Goal: Find specific page/section: Find specific page/section

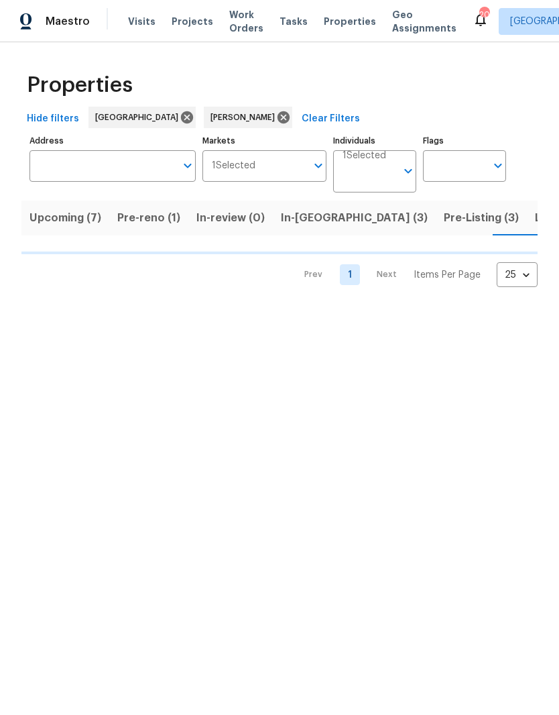
scroll to position [0, 23]
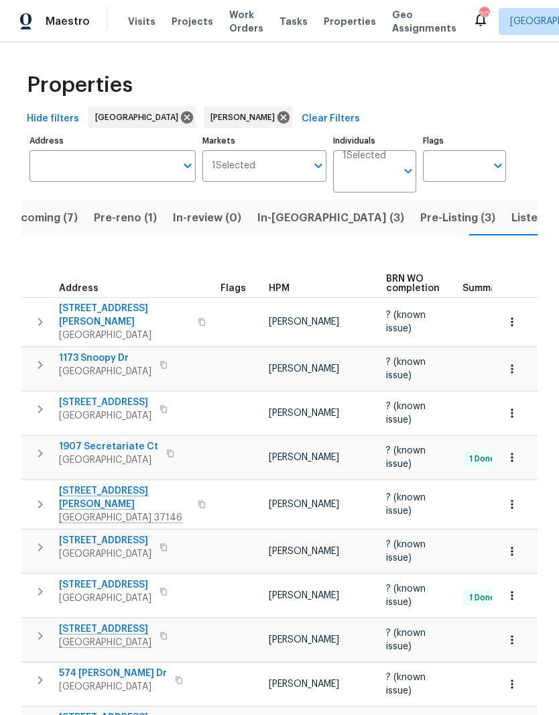
click at [107, 484] on span "108 Nancy Ave" at bounding box center [124, 497] width 131 height 27
click at [281, 224] on span "In-reno (3)" at bounding box center [331, 218] width 147 height 19
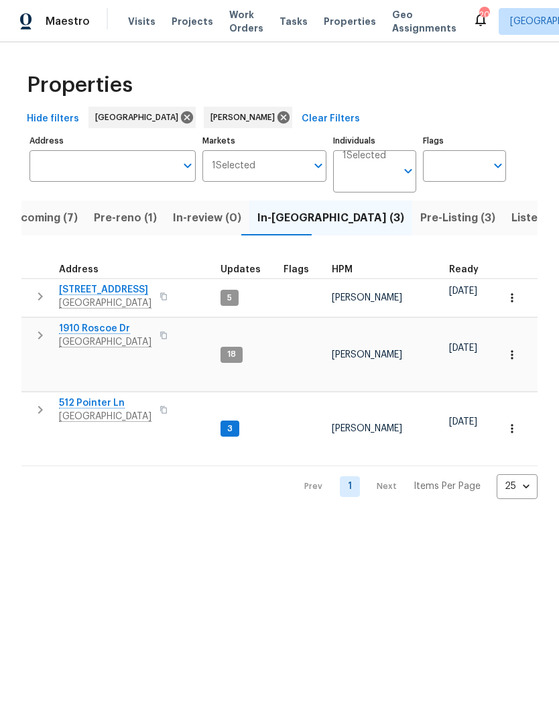
click at [125, 222] on span "Pre-reno (1)" at bounding box center [125, 218] width 63 height 19
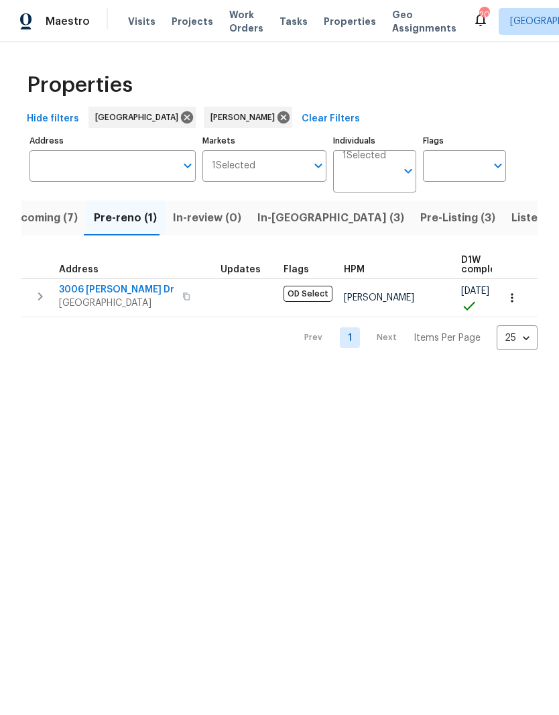
click at [120, 293] on span "3006 [PERSON_NAME] Dr" at bounding box center [116, 289] width 115 height 13
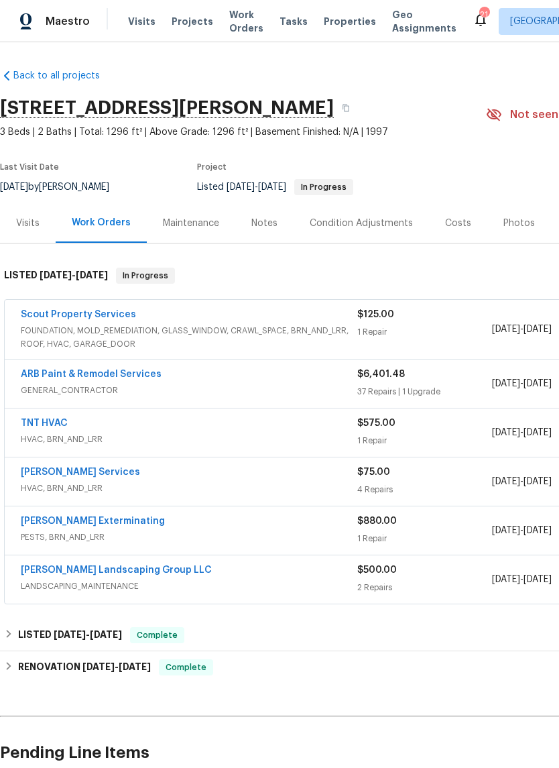
click at [115, 319] on link "Scout Property Services" at bounding box center [78, 314] width 115 height 9
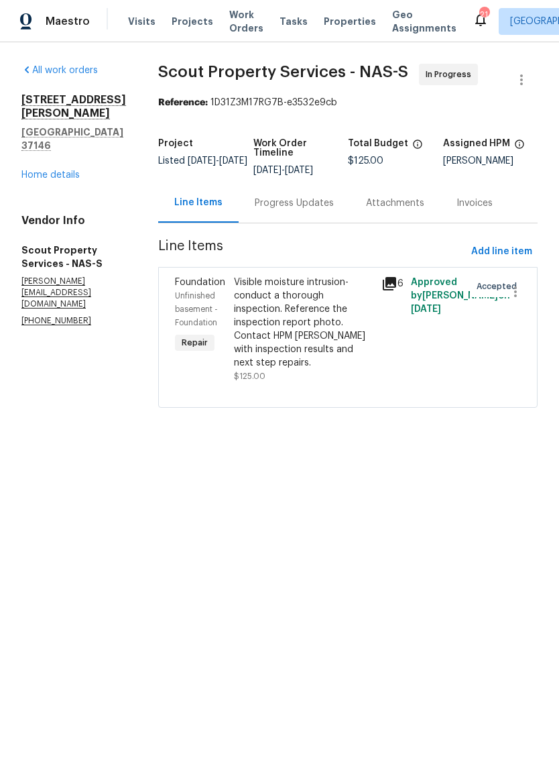
click at [290, 203] on div "Progress Updates" at bounding box center [294, 202] width 79 height 13
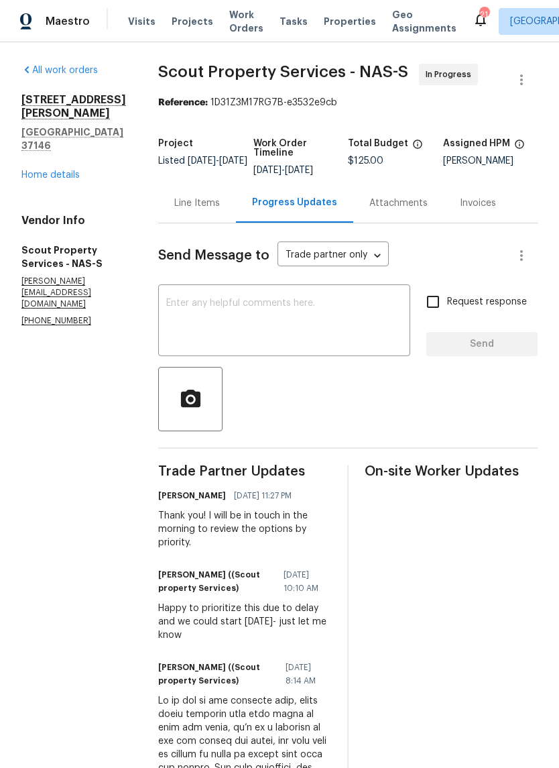
click at [47, 180] on link "Home details" at bounding box center [50, 174] width 58 height 9
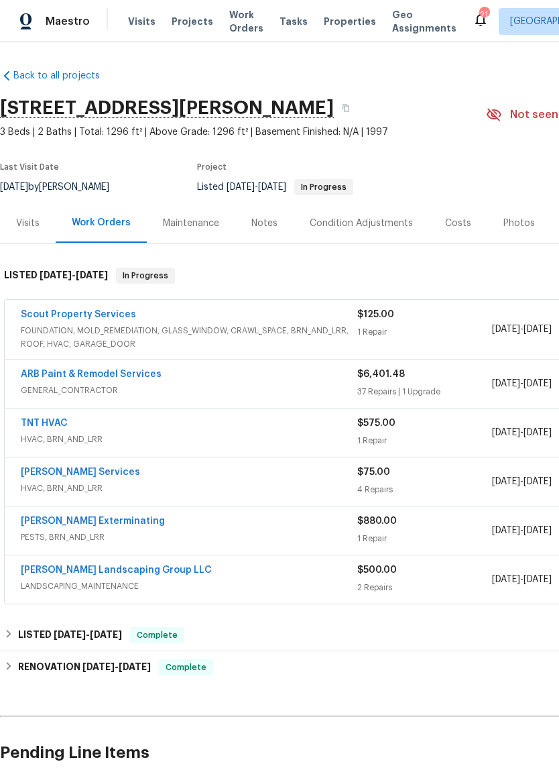
click at [123, 326] on span "FOUNDATION, MOLD_REMEDIATION, GLASS_WINDOW, CRAWL_SPACE, BRN_AND_LRR, ROOF, HVA…" at bounding box center [189, 337] width 337 height 27
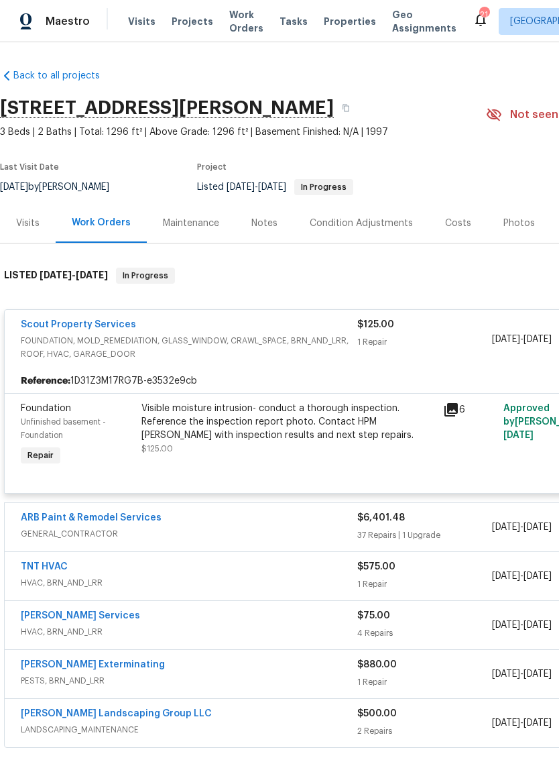
click at [88, 323] on link "Scout Property Services" at bounding box center [78, 324] width 115 height 9
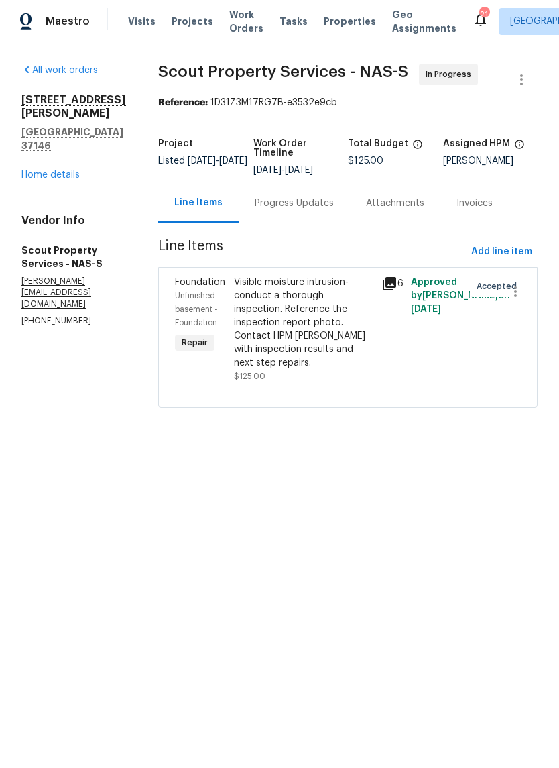
click at [255, 205] on div "Progress Updates" at bounding box center [294, 202] width 79 height 13
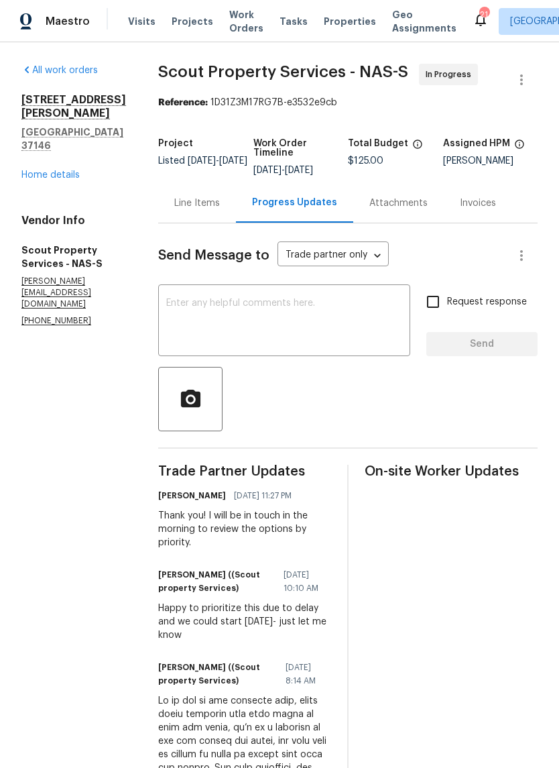
click at [174, 205] on div "Line Items" at bounding box center [197, 202] width 46 height 13
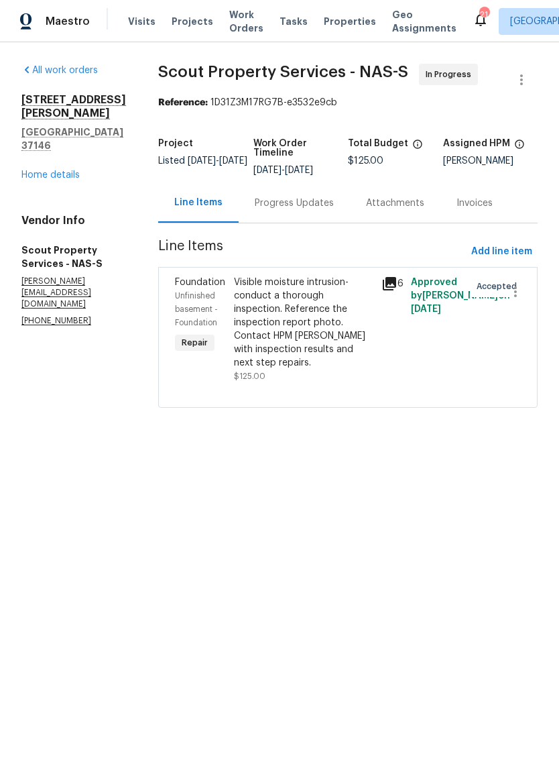
click at [302, 284] on div "Visible moisture intrusion- conduct a thorough inspection. Reference the inspec…" at bounding box center [303, 323] width 139 height 94
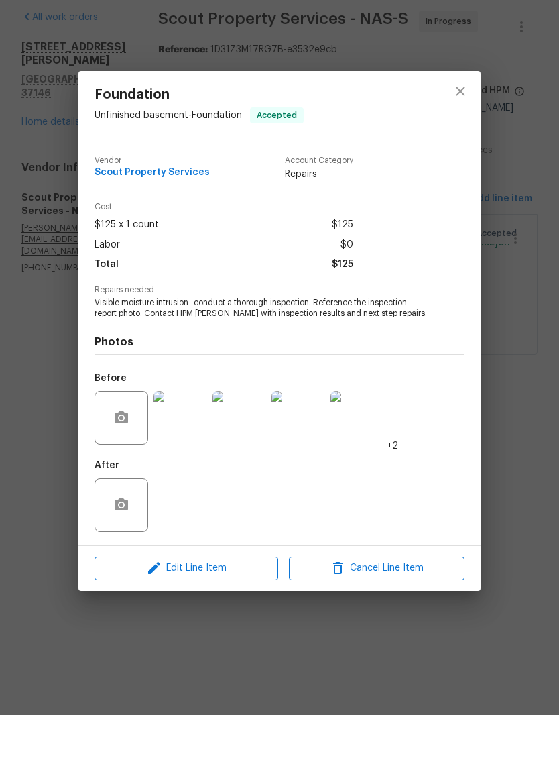
click at [194, 444] on img at bounding box center [181, 471] width 54 height 54
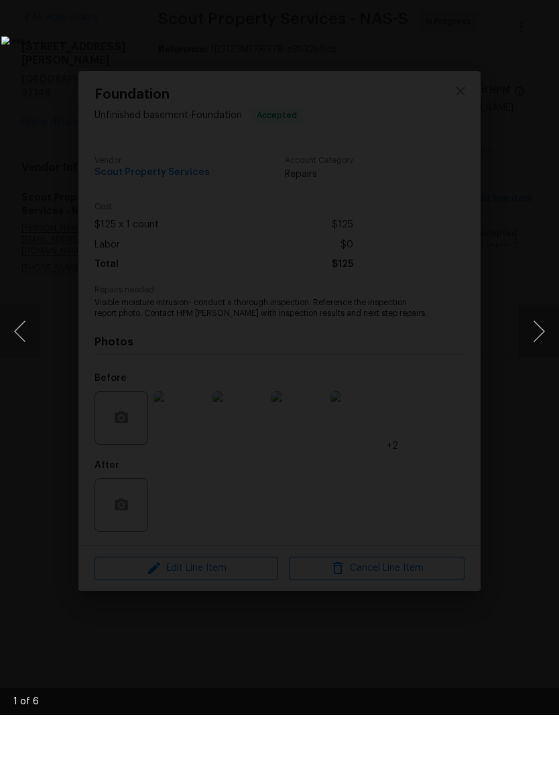
click at [536, 357] on button "Next image" at bounding box center [539, 384] width 40 height 54
click at [537, 357] on button "Next image" at bounding box center [539, 384] width 40 height 54
click at [541, 357] on button "Next image" at bounding box center [539, 384] width 40 height 54
click at [547, 357] on button "Next image" at bounding box center [539, 384] width 40 height 54
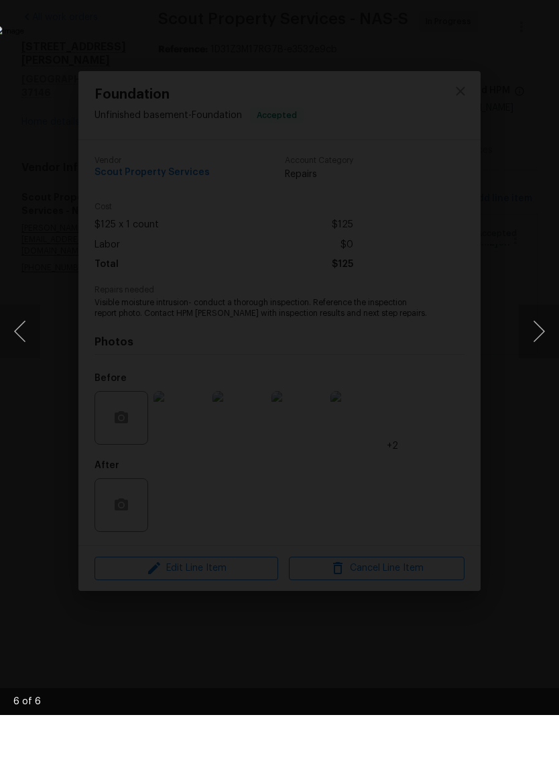
click at [541, 357] on button "Next image" at bounding box center [539, 384] width 40 height 54
click at [539, 357] on button "Next image" at bounding box center [539, 384] width 40 height 54
click at [532, 357] on button "Next image" at bounding box center [539, 384] width 40 height 54
click at [537, 357] on button "Next image" at bounding box center [539, 384] width 40 height 54
click at [538, 357] on button "Next image" at bounding box center [539, 384] width 40 height 54
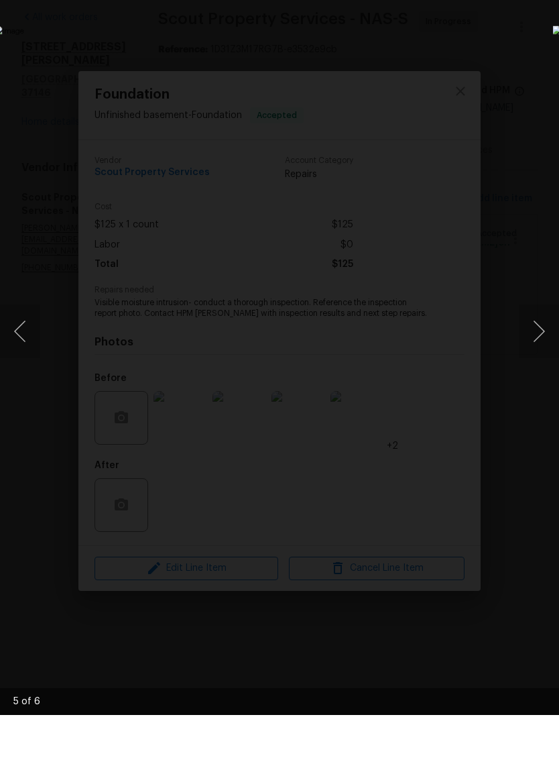
click at [543, 357] on button "Next image" at bounding box center [539, 384] width 40 height 54
click at [547, 357] on button "Next image" at bounding box center [539, 384] width 40 height 54
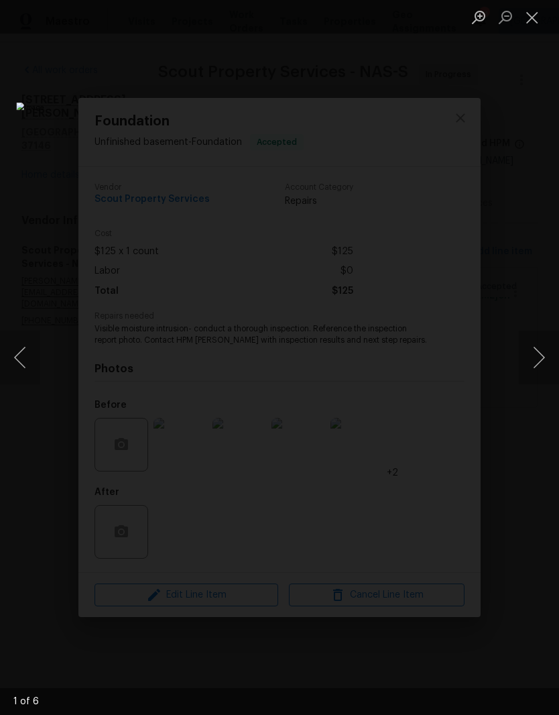
click at [533, 21] on button "Close lightbox" at bounding box center [532, 16] width 27 height 23
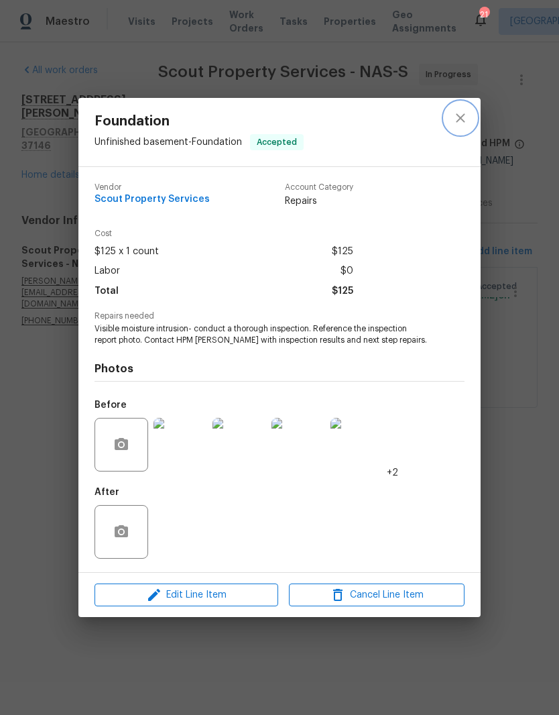
click at [466, 124] on icon "close" at bounding box center [461, 118] width 16 height 16
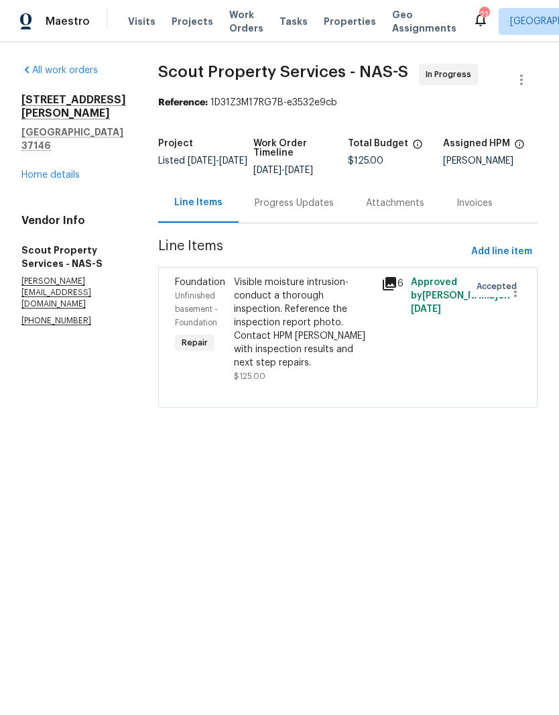
click at [276, 207] on div "Progress Updates" at bounding box center [294, 202] width 79 height 13
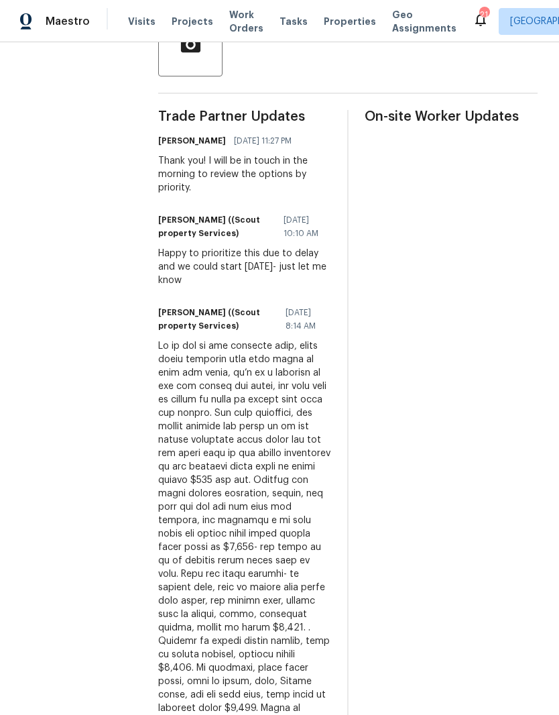
scroll to position [376, 0]
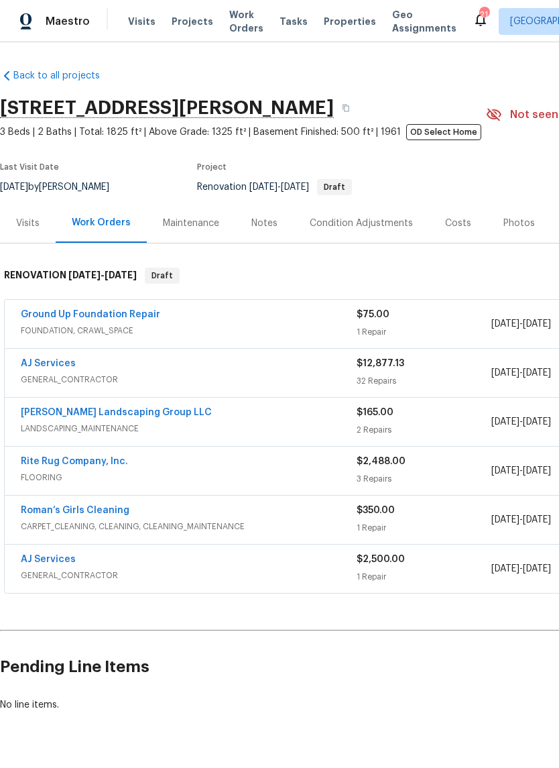
click at [126, 318] on link "Ground Up Foundation Repair" at bounding box center [90, 314] width 139 height 9
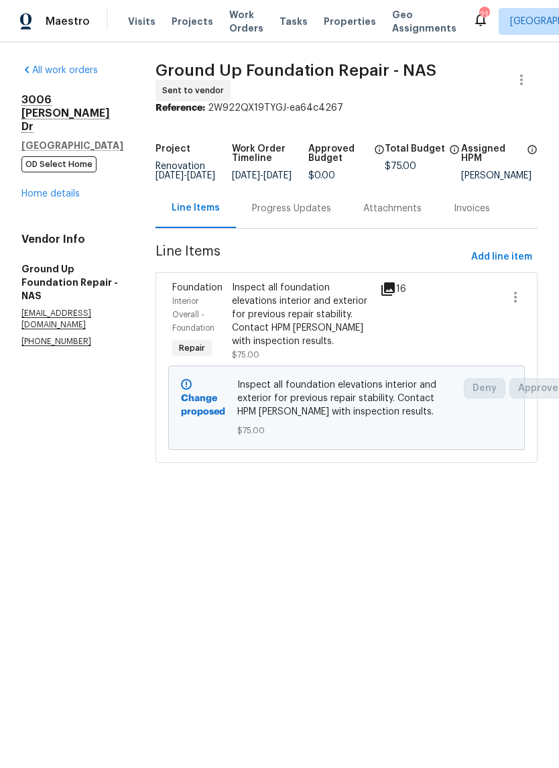
click at [66, 189] on link "Home details" at bounding box center [50, 193] width 58 height 9
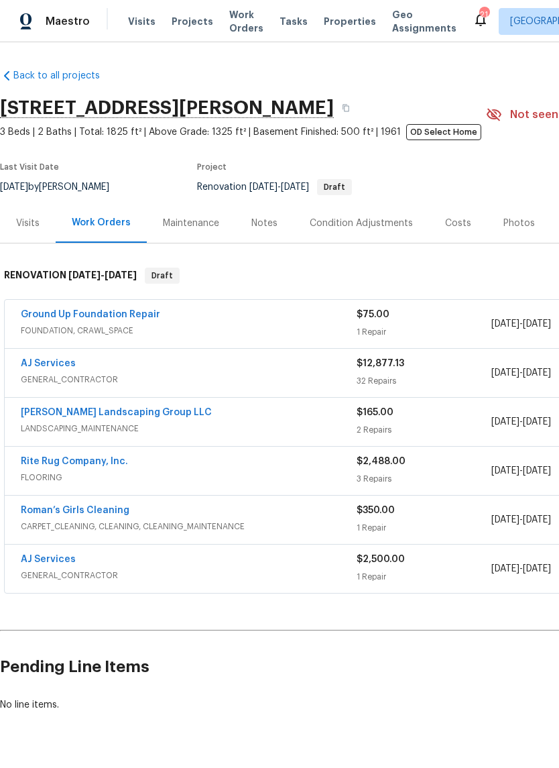
click at [60, 367] on link "AJ Services" at bounding box center [48, 363] width 55 height 9
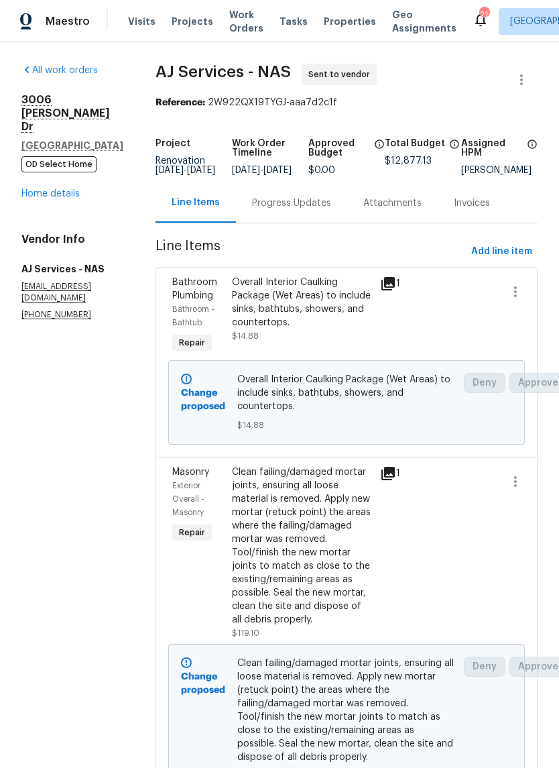
click at [76, 189] on link "Home details" at bounding box center [50, 193] width 58 height 9
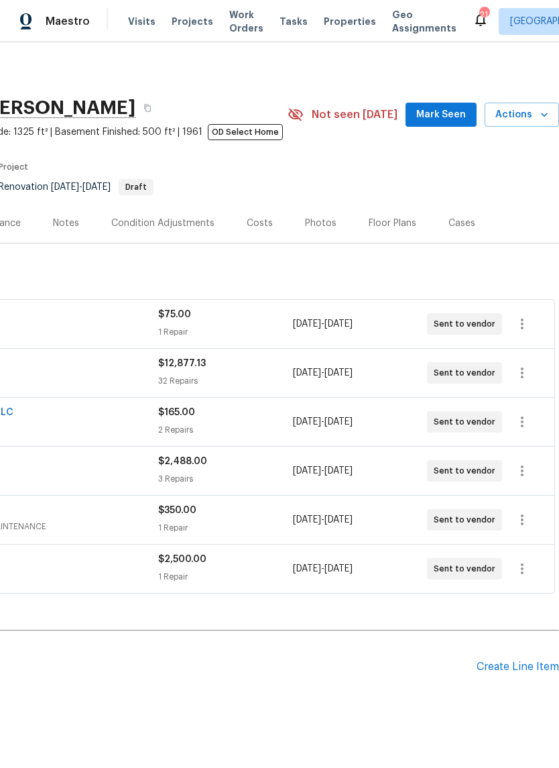
scroll to position [-1, 204]
click at [448, 121] on span "Mark Seen" at bounding box center [441, 115] width 50 height 17
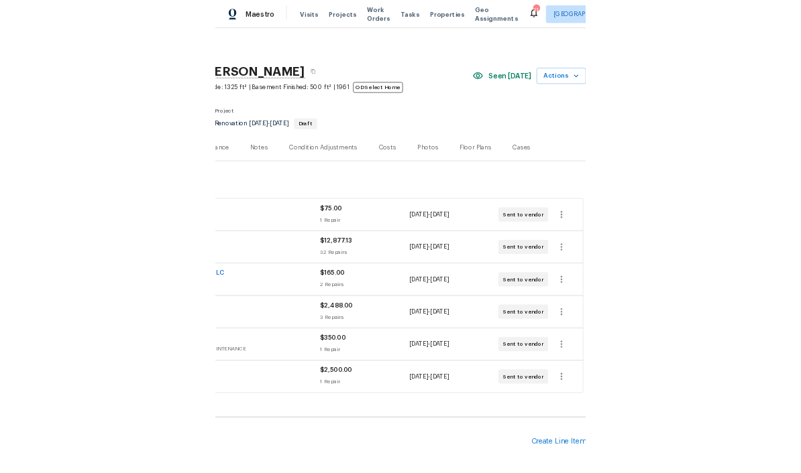
scroll to position [0, 0]
